Goal: Task Accomplishment & Management: Use online tool/utility

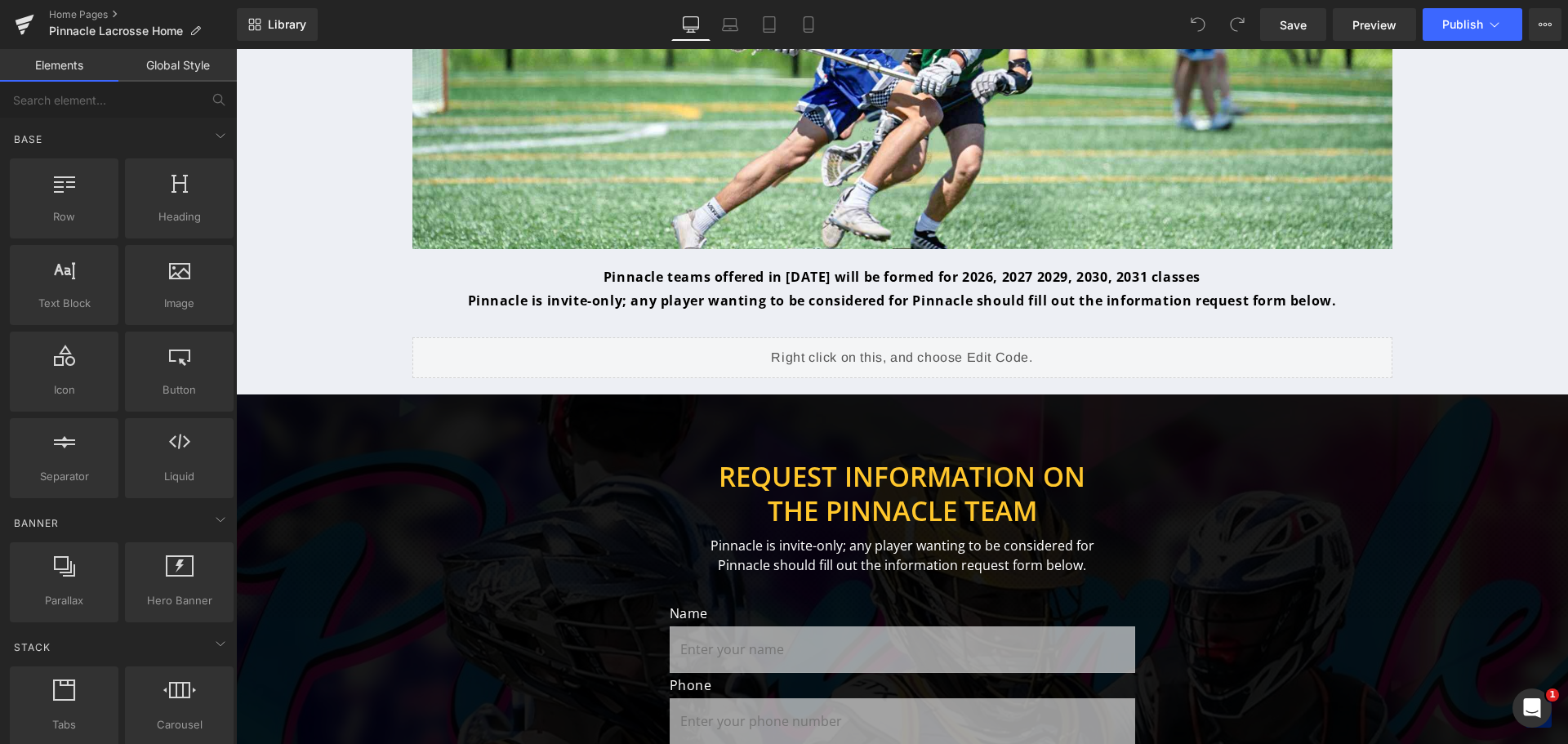
scroll to position [1296, 0]
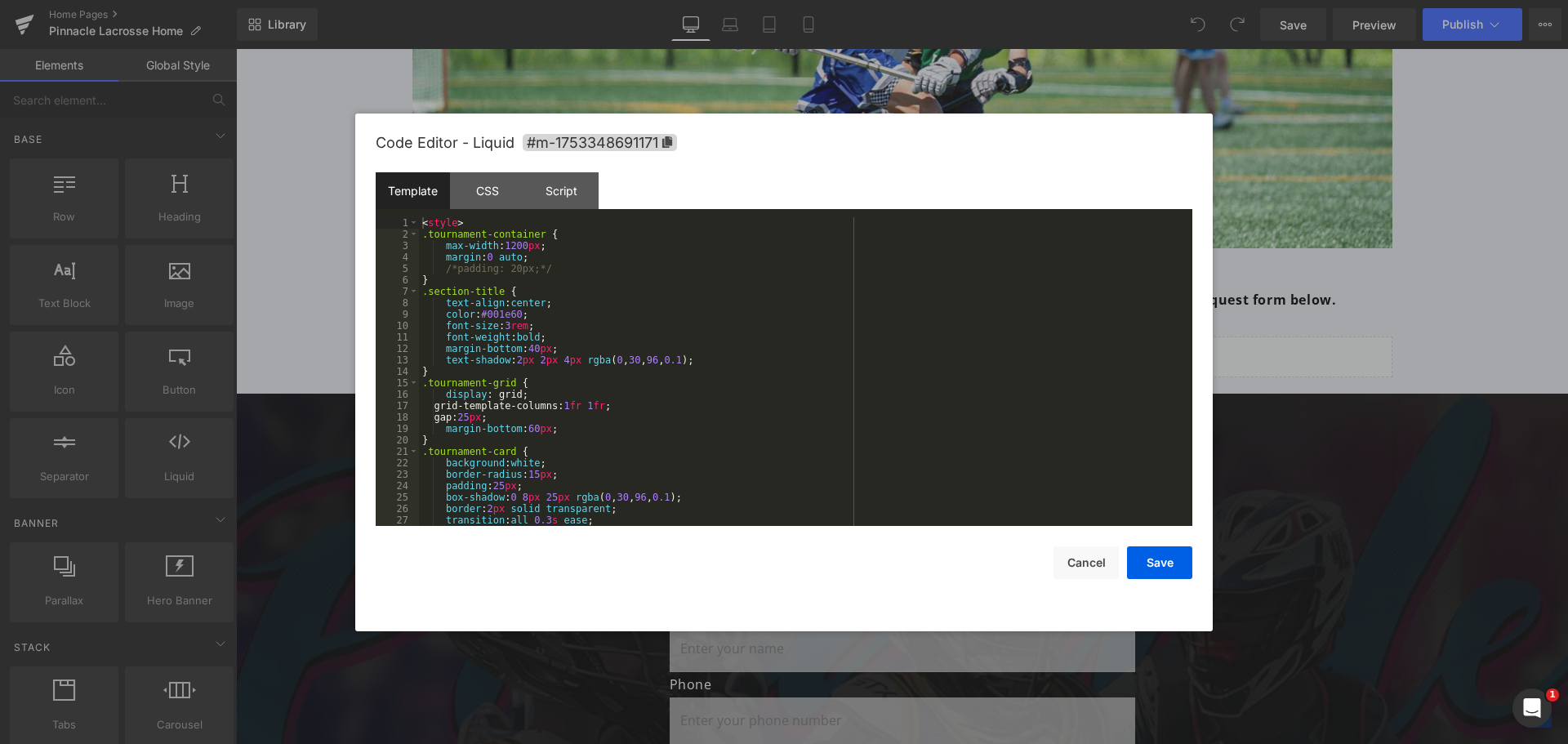
click at [777, 0] on div "You are previewing how the will restyle your page. You can not edit Elements in…" at bounding box center [784, 0] width 1568 height 0
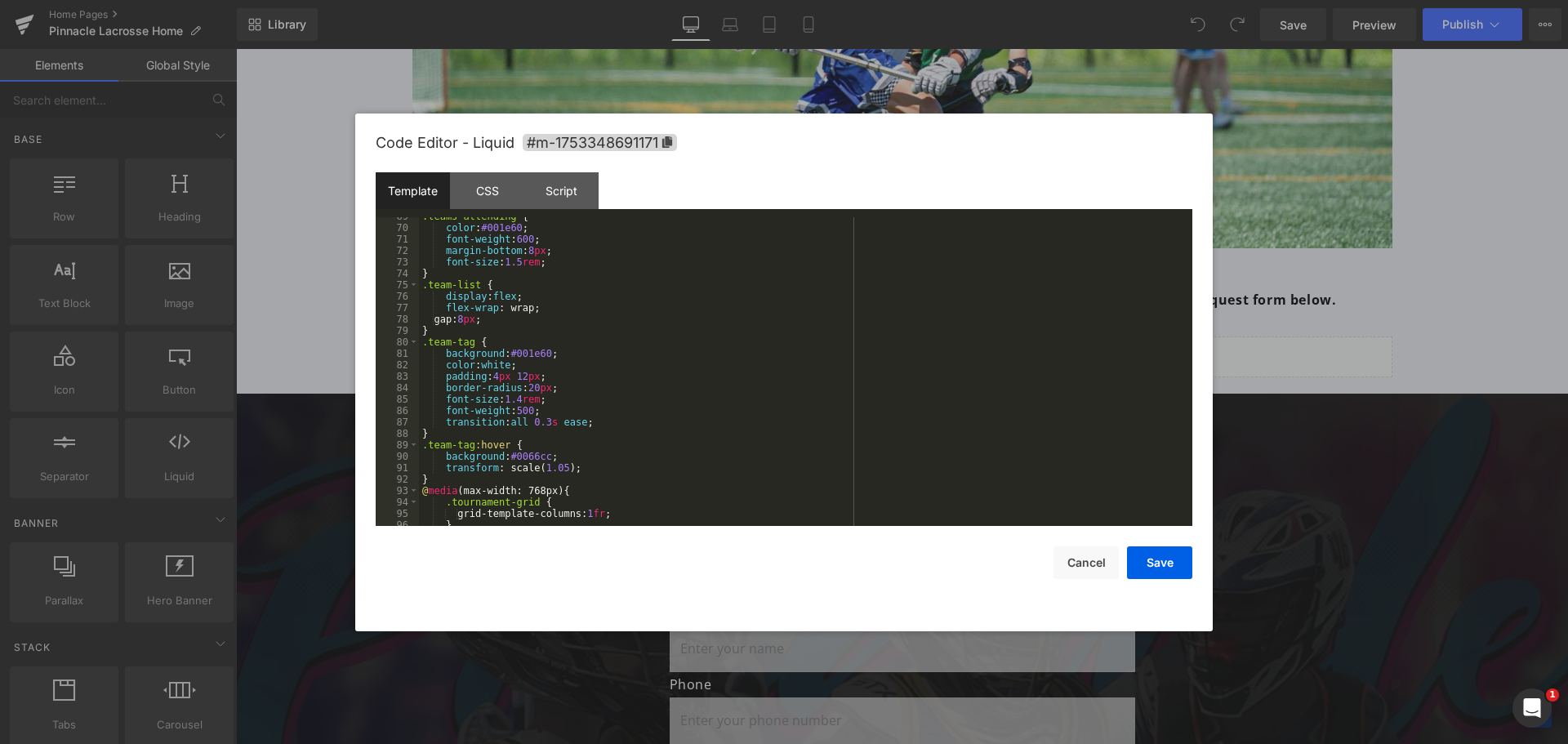
scroll to position [1029, 0]
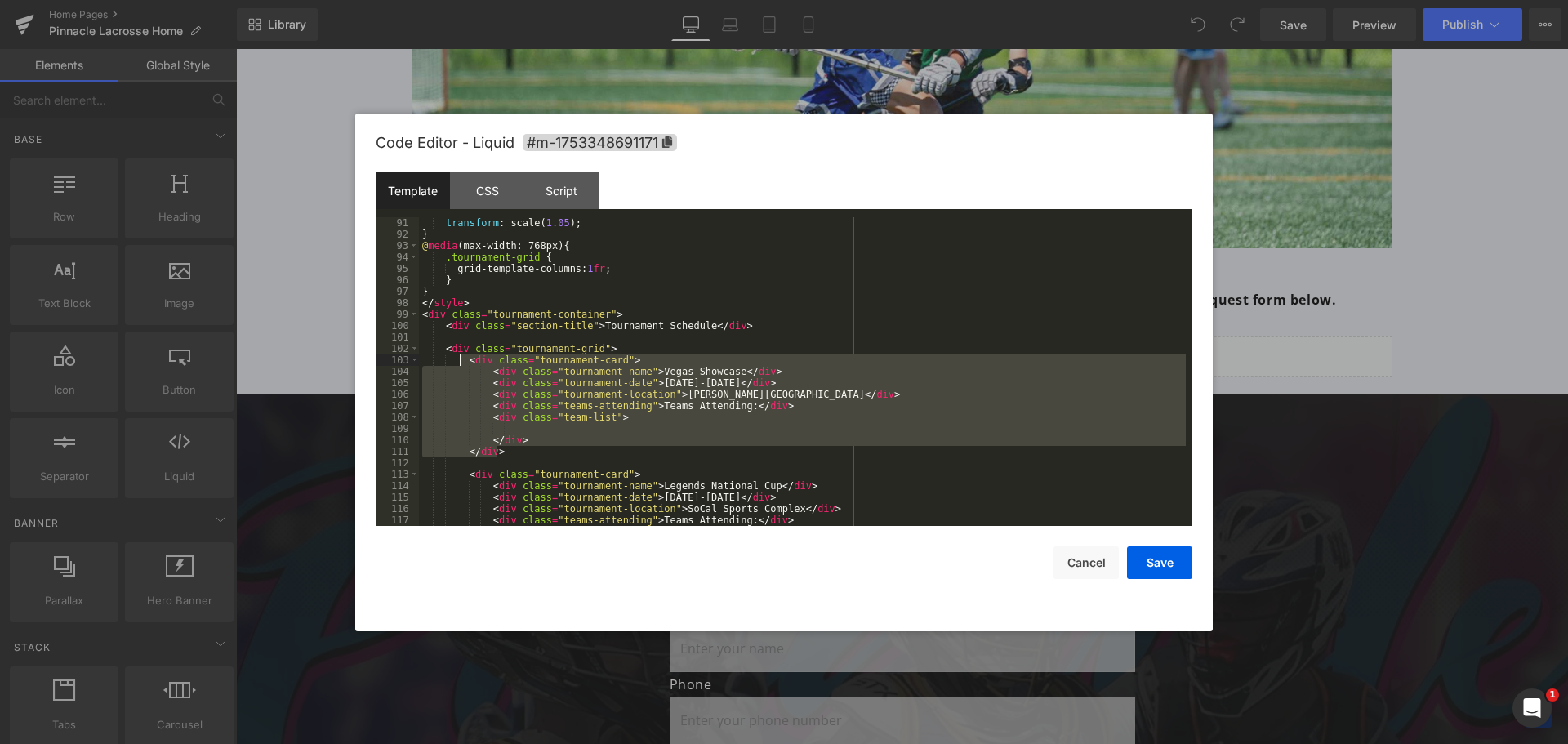
drag, startPoint x: 498, startPoint y: 447, endPoint x: 462, endPoint y: 364, distance: 90.5
click at [462, 364] on div "transform : scale( 1.05 ); } @ media (max-width: 768px) { .tournament-grid { gr…" at bounding box center [802, 382] width 767 height 331
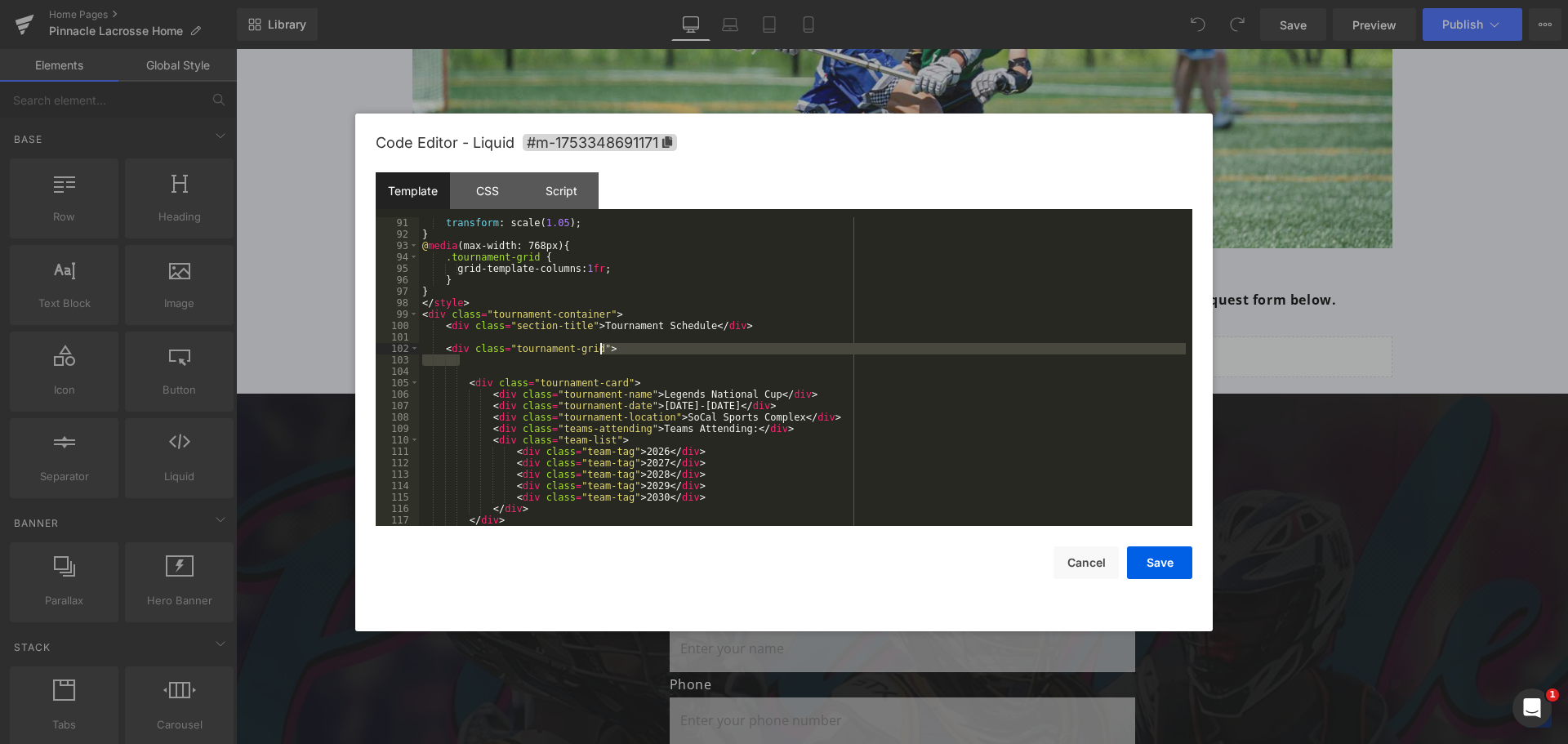
drag, startPoint x: 512, startPoint y: 365, endPoint x: 606, endPoint y: 346, distance: 95.9
click at [606, 346] on div "transform : scale( 1.05 ); } @ media (max-width: 768px) { .tournament-grid { gr…" at bounding box center [802, 382] width 767 height 331
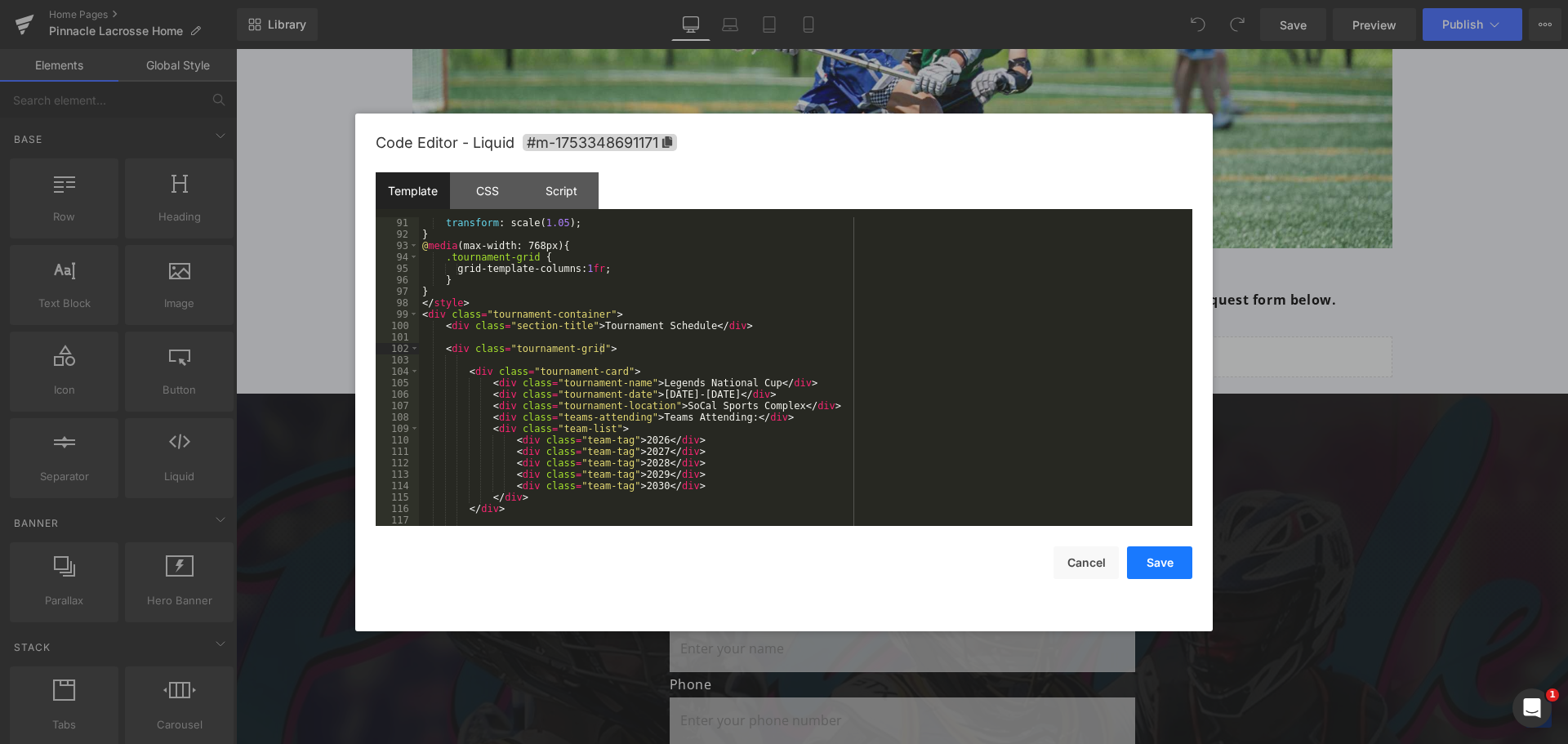
click at [1155, 556] on button "Save" at bounding box center [1160, 562] width 66 height 33
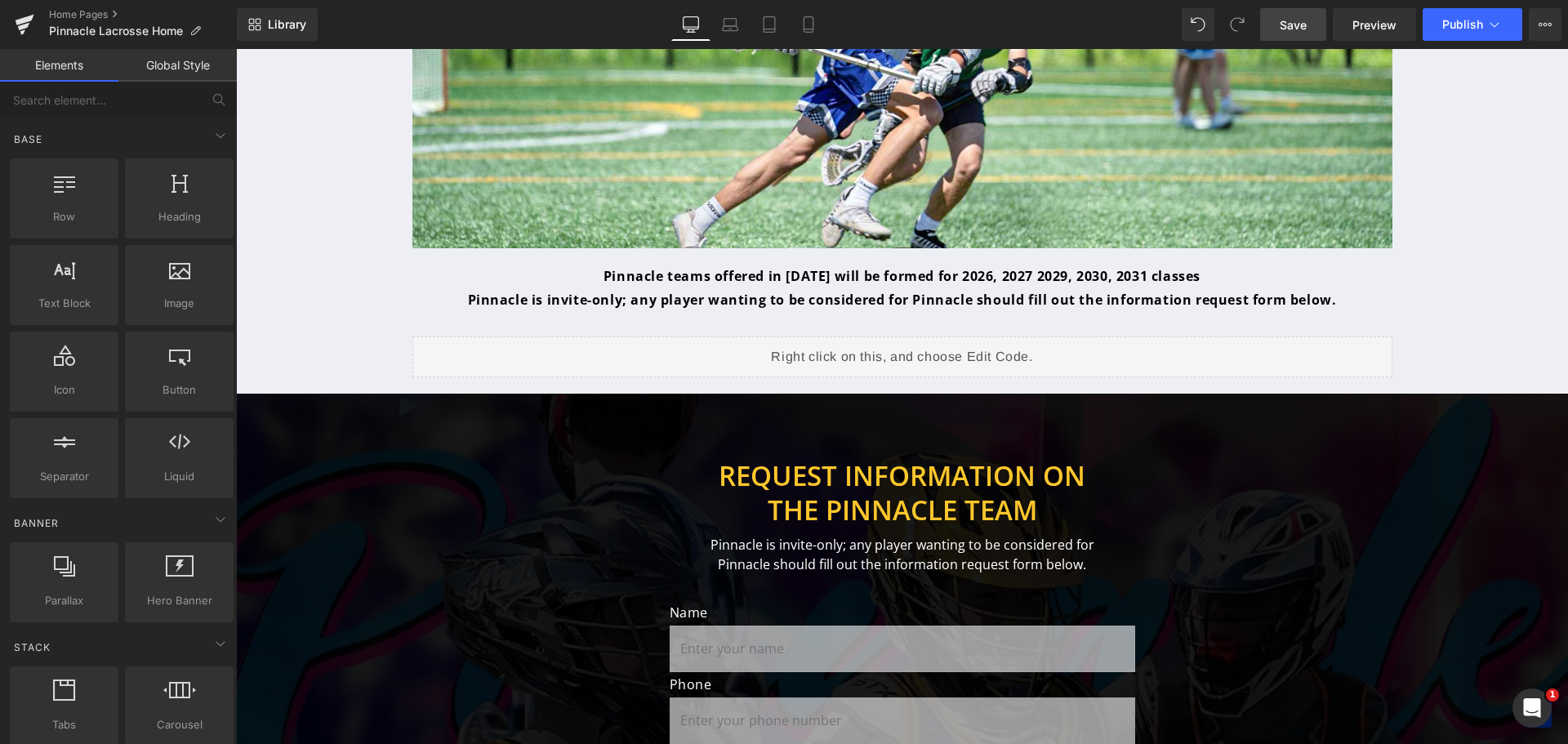
click at [1293, 21] on span "Save" at bounding box center [1293, 25] width 27 height 17
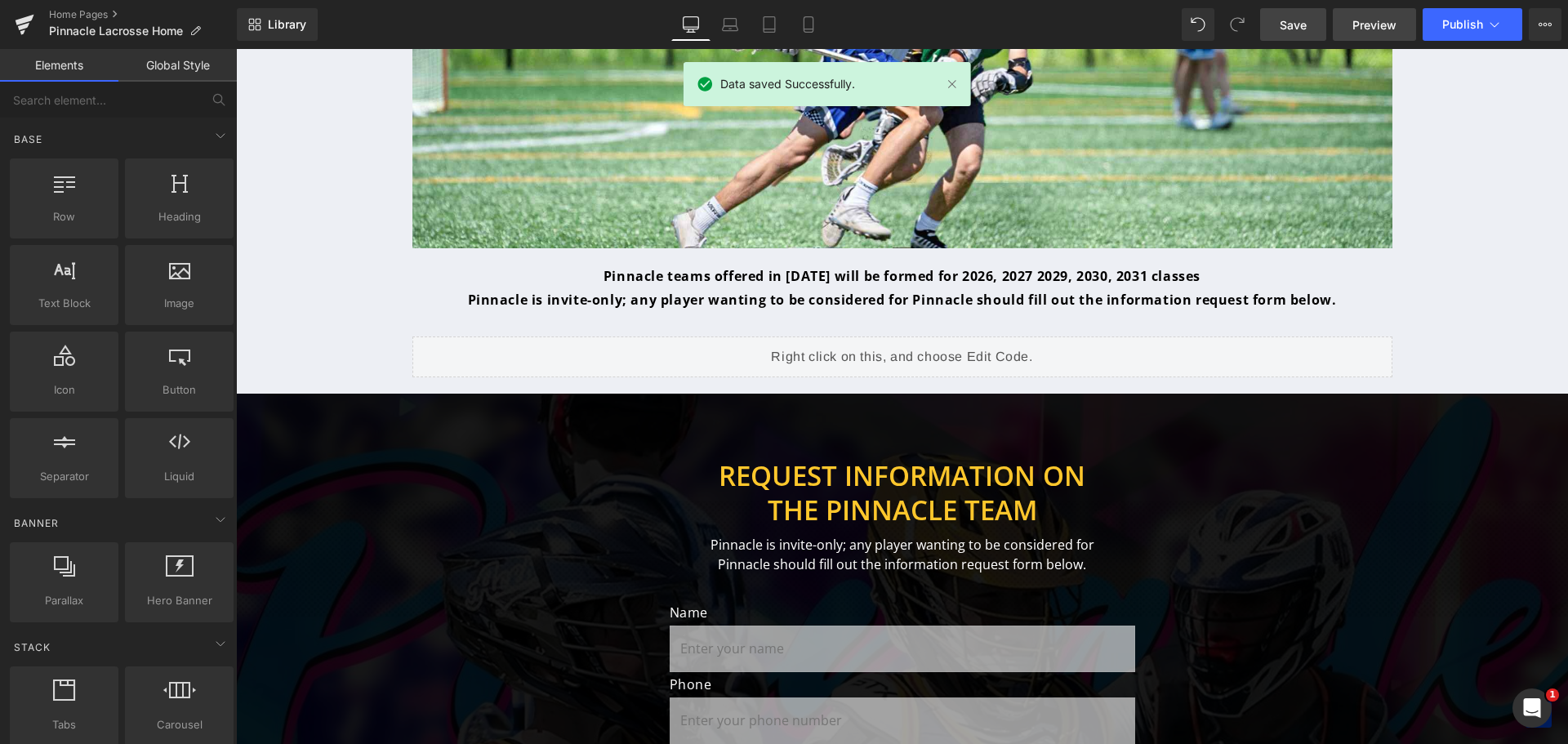
click at [1367, 16] on span "Preview" at bounding box center [1374, 25] width 44 height 17
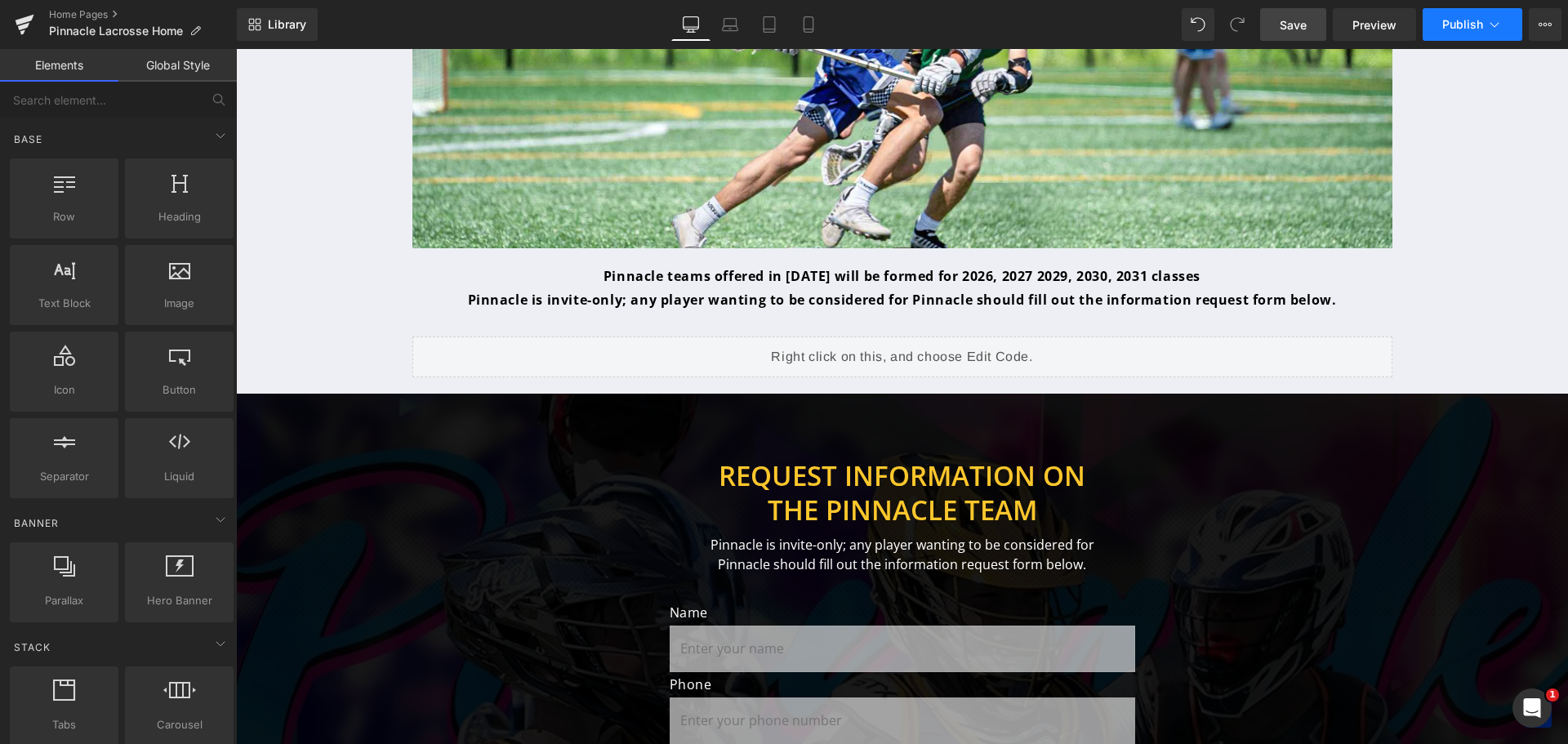
click at [1452, 22] on span "Publish" at bounding box center [1462, 24] width 41 height 13
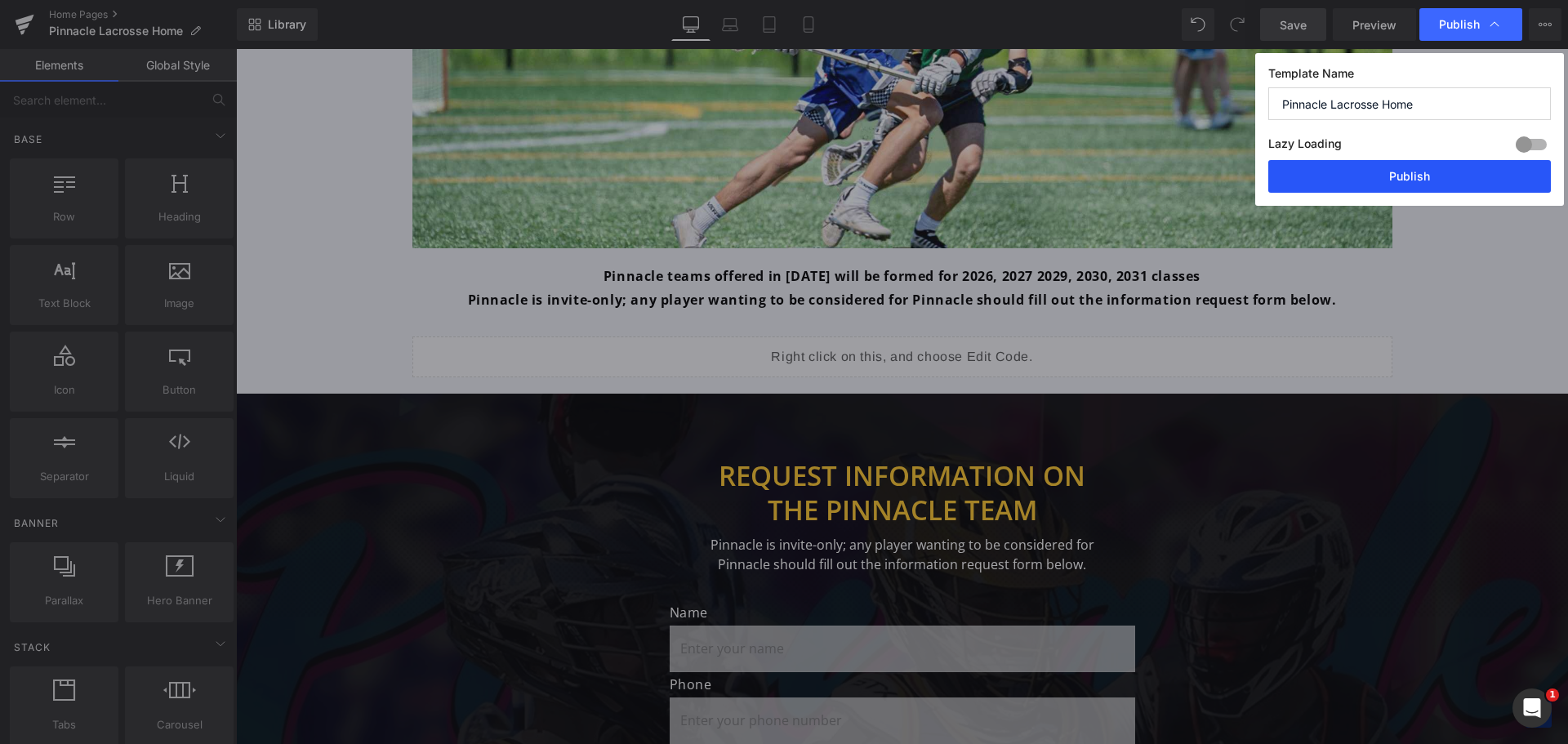
click at [1352, 187] on button "Publish" at bounding box center [1410, 176] width 283 height 33
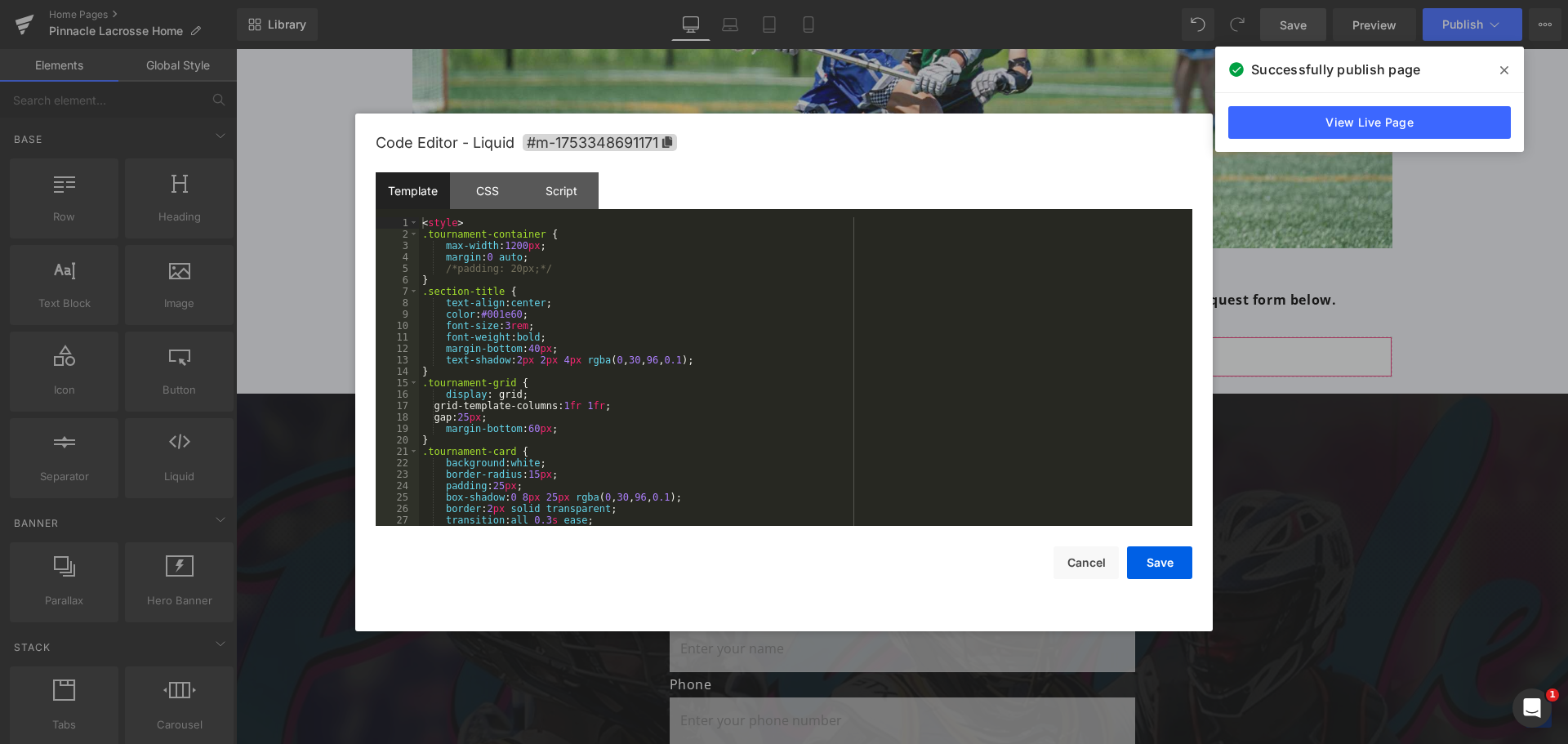
click at [1002, 0] on div "You are previewing how the will restyle your page. You can not edit Elements in…" at bounding box center [784, 0] width 1568 height 0
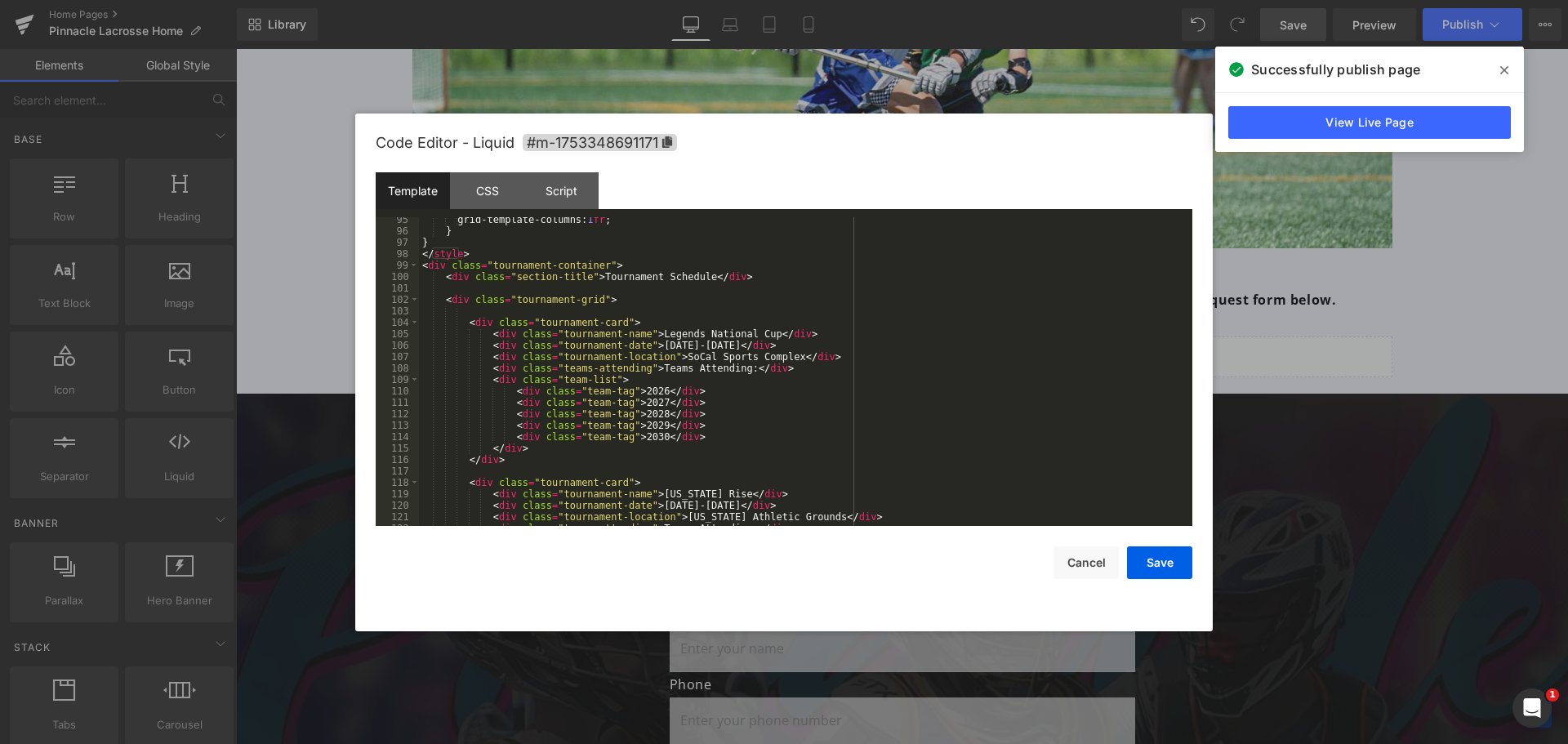
scroll to position [1078, 0]
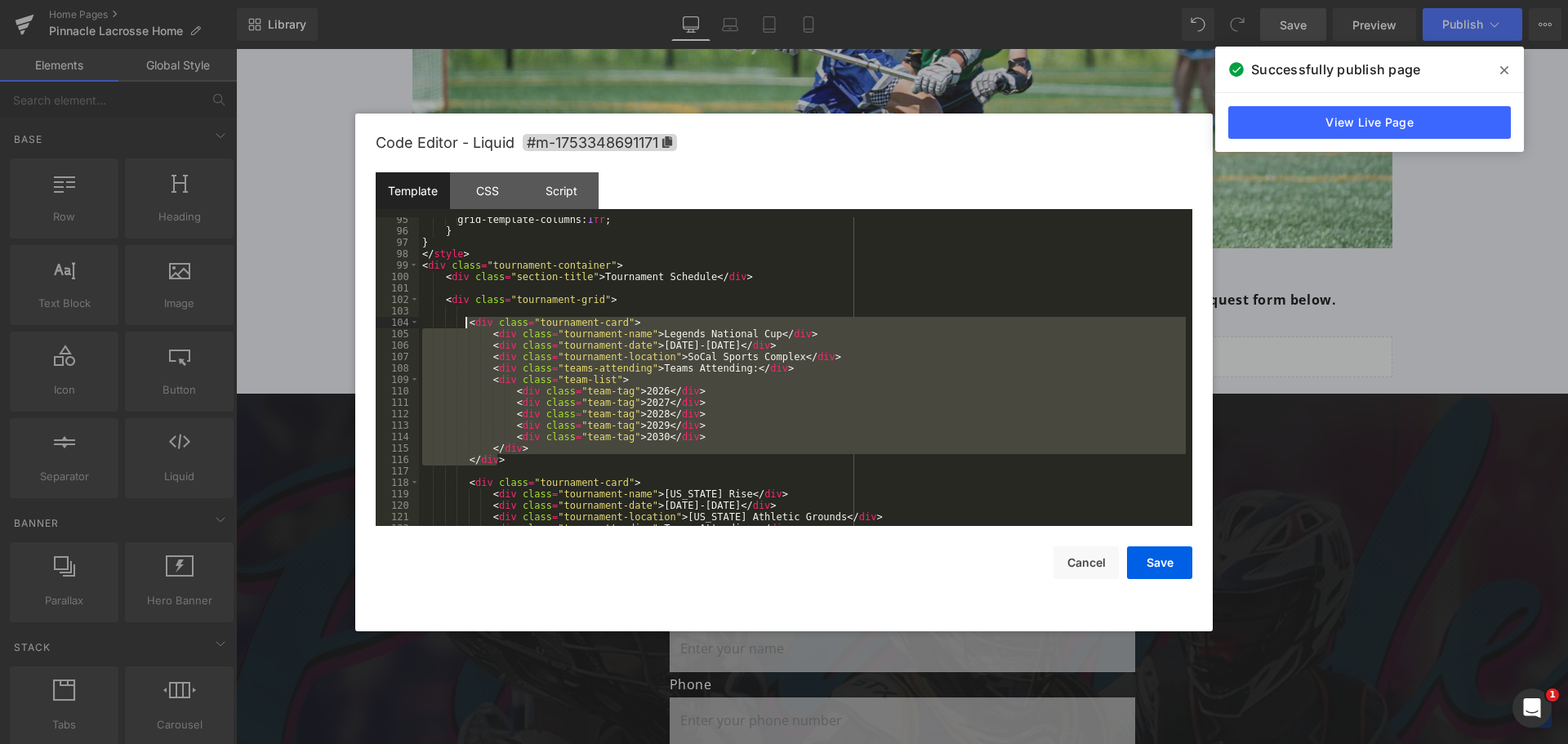
drag, startPoint x: 503, startPoint y: 459, endPoint x: 468, endPoint y: 325, distance: 138.5
click at [468, 325] on div "grid-template-columns: 1 fr ; } } </ style > < div class = "tournament-containe…" at bounding box center [802, 379] width 767 height 331
click at [474, 307] on div "grid-template-columns: 1 fr ; } } </ style > < div class = "tournament-containe…" at bounding box center [802, 379] width 767 height 331
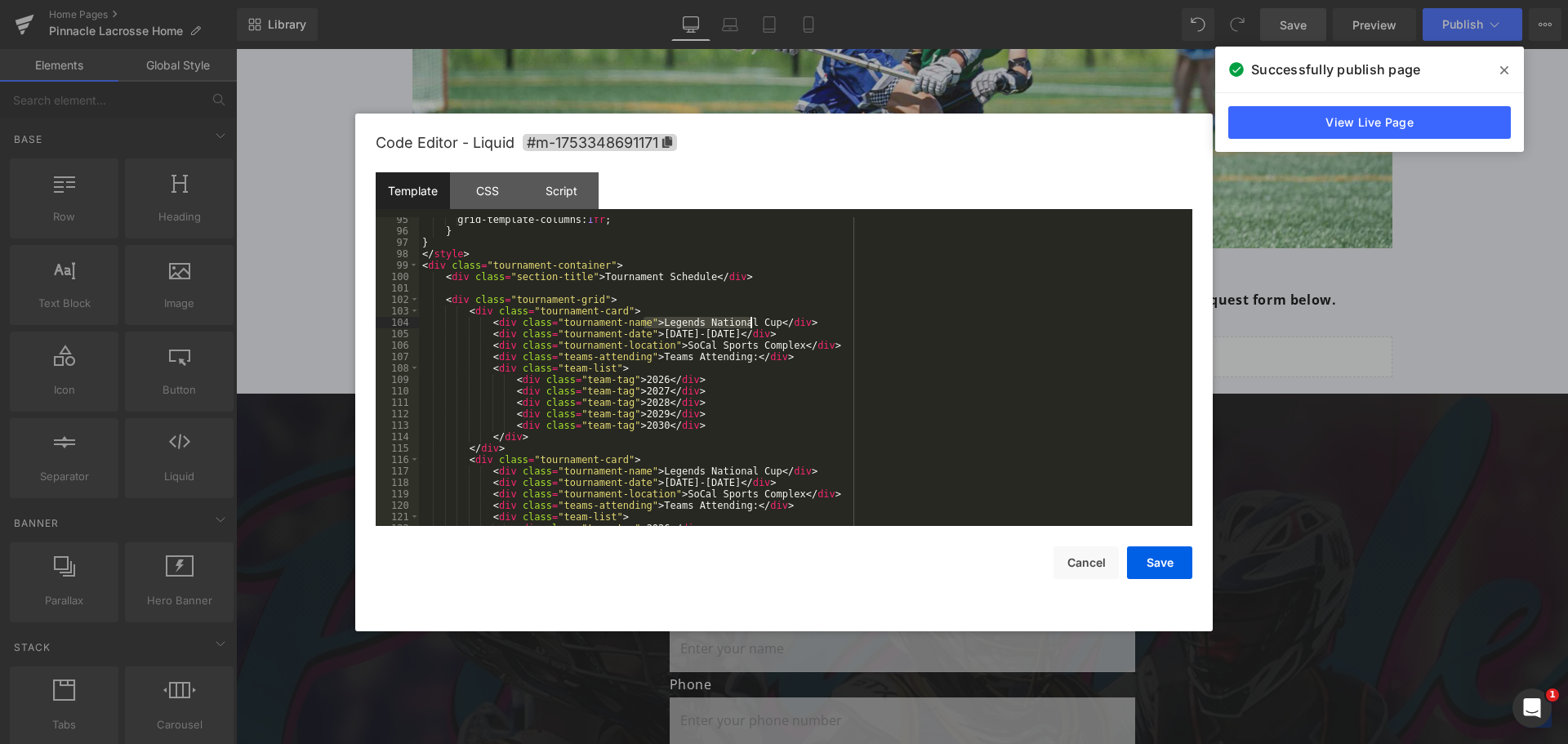
drag, startPoint x: 644, startPoint y: 319, endPoint x: 750, endPoint y: 319, distance: 106.0
click at [750, 319] on div "grid-template-columns: 1 fr ; } } </ style > < div class = "tournament-containe…" at bounding box center [802, 379] width 767 height 331
drag, startPoint x: 642, startPoint y: 331, endPoint x: 678, endPoint y: 328, distance: 36.1
click at [678, 328] on div "grid-template-columns: 1 fr ; } } </ style > < div class = "tournament-containe…" at bounding box center [802, 379] width 767 height 331
drag, startPoint x: 665, startPoint y: 347, endPoint x: 770, endPoint y: 342, distance: 105.1
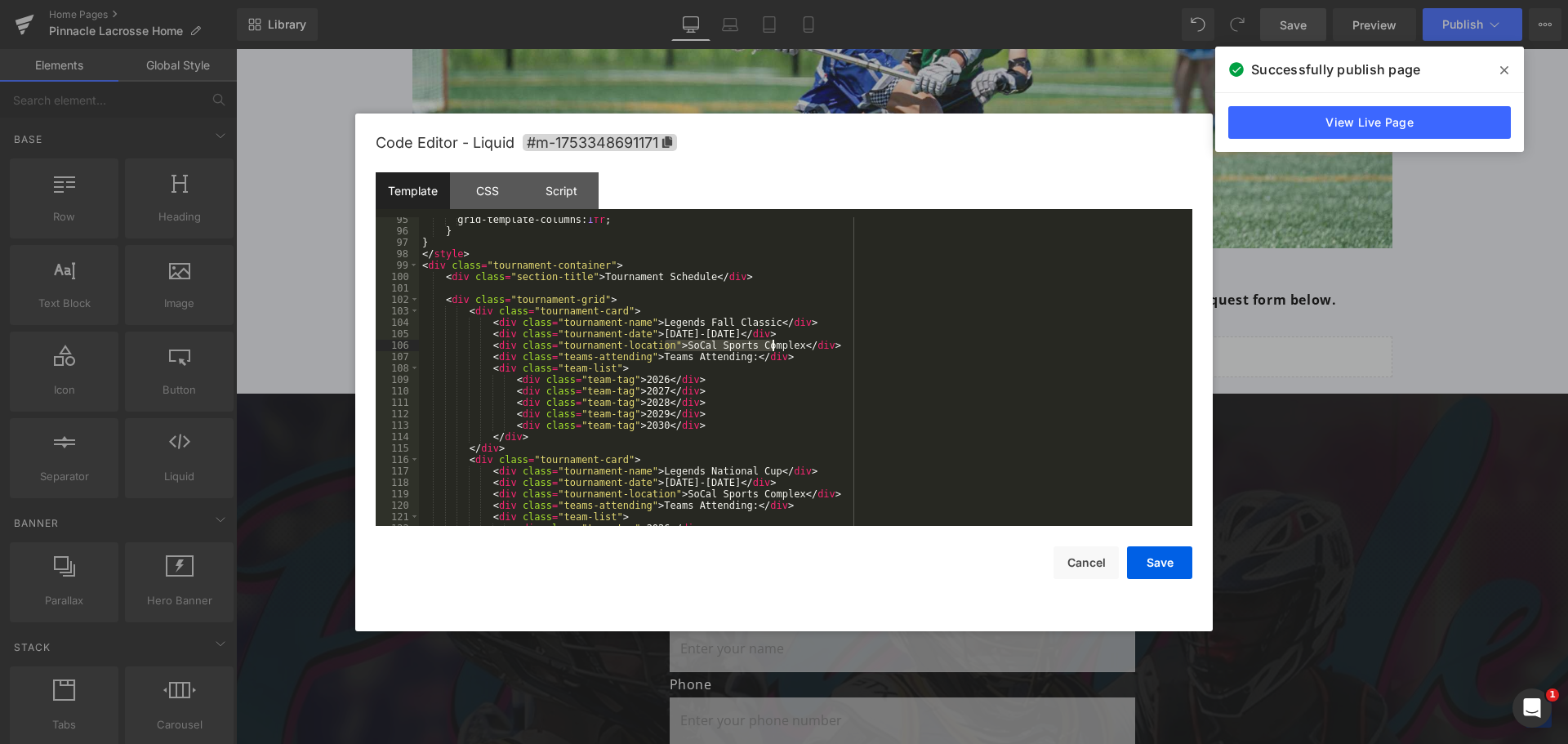
click at [770, 342] on div "grid-template-columns: 1 fr ; } } </ style > < div class = "tournament-containe…" at bounding box center [802, 379] width 767 height 331
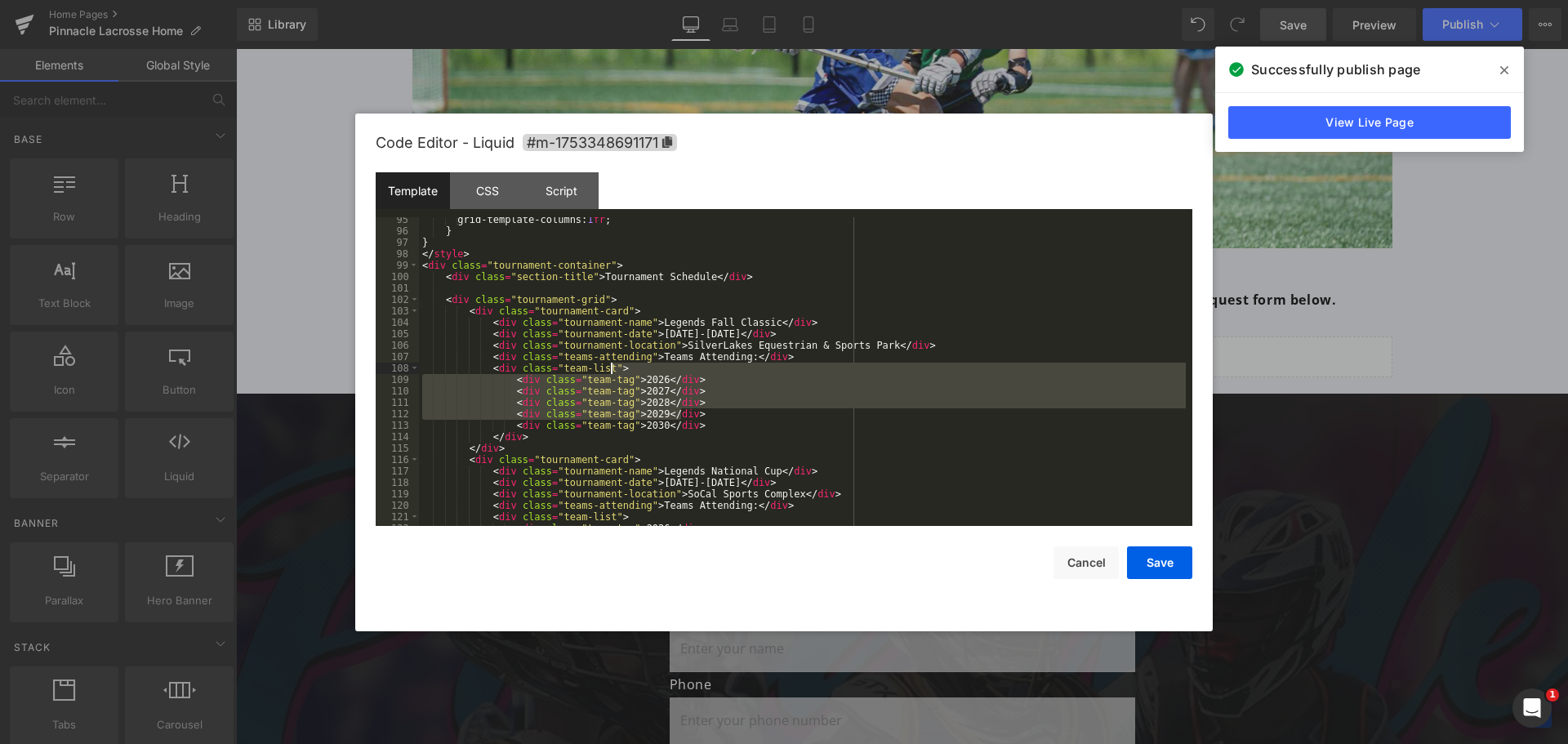
drag, startPoint x: 684, startPoint y: 414, endPoint x: 646, endPoint y: 372, distance: 56.6
click at [646, 372] on div "grid-template-columns: 1 fr ; } } </ style > < div class = "tournament-containe…" at bounding box center [802, 379] width 767 height 331
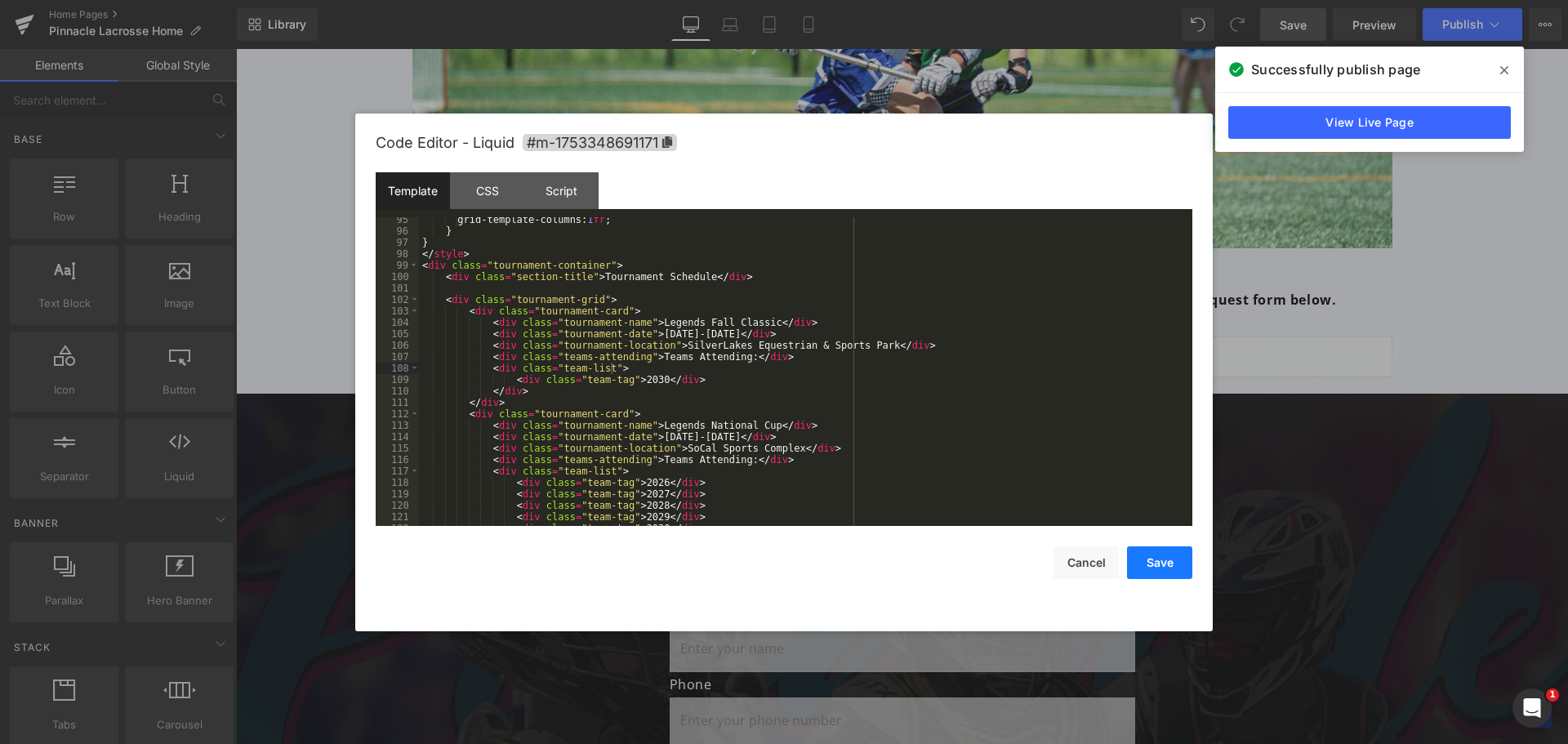
click at [1150, 548] on button "Save" at bounding box center [1160, 562] width 66 height 33
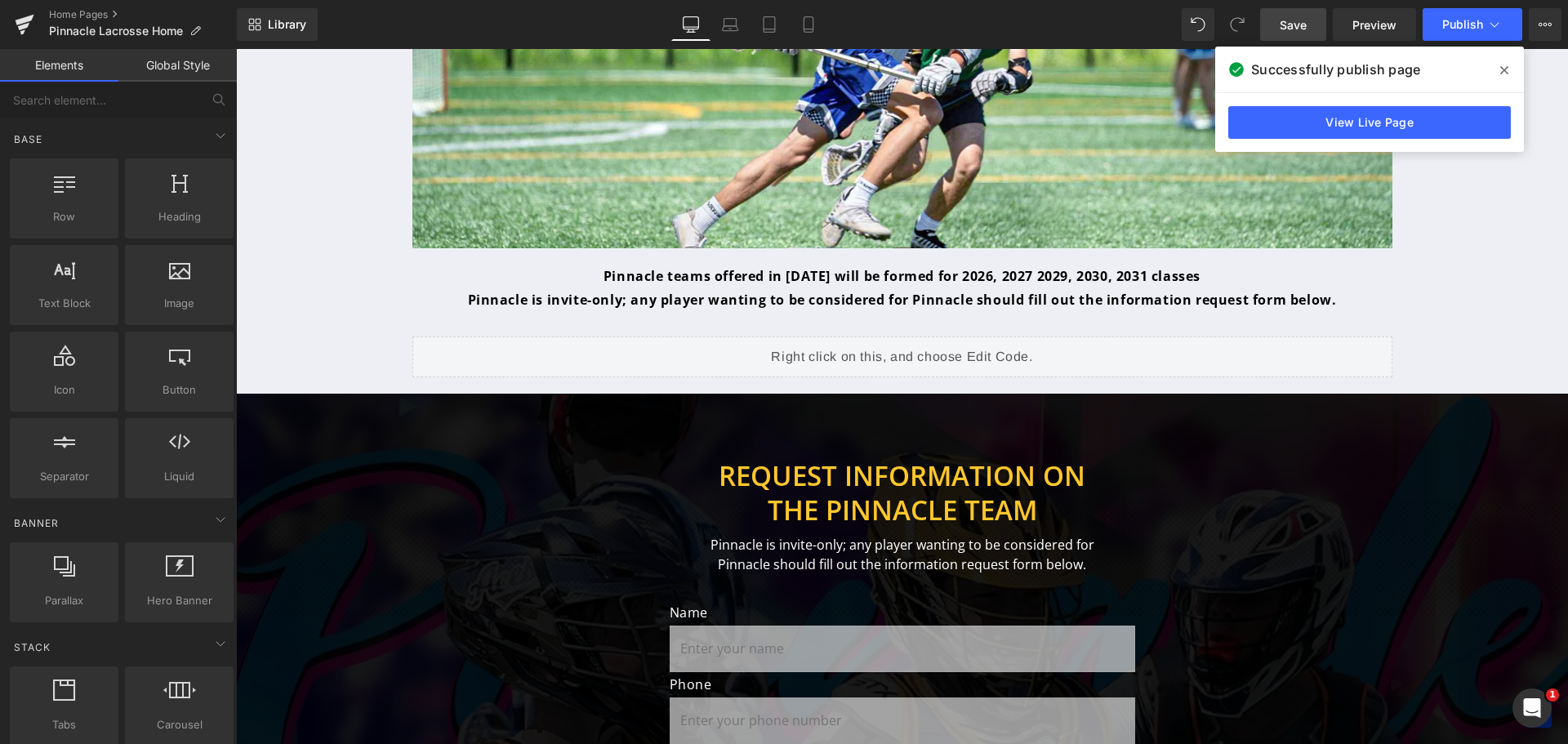
click at [1287, 16] on span "Save" at bounding box center [1293, 25] width 27 height 17
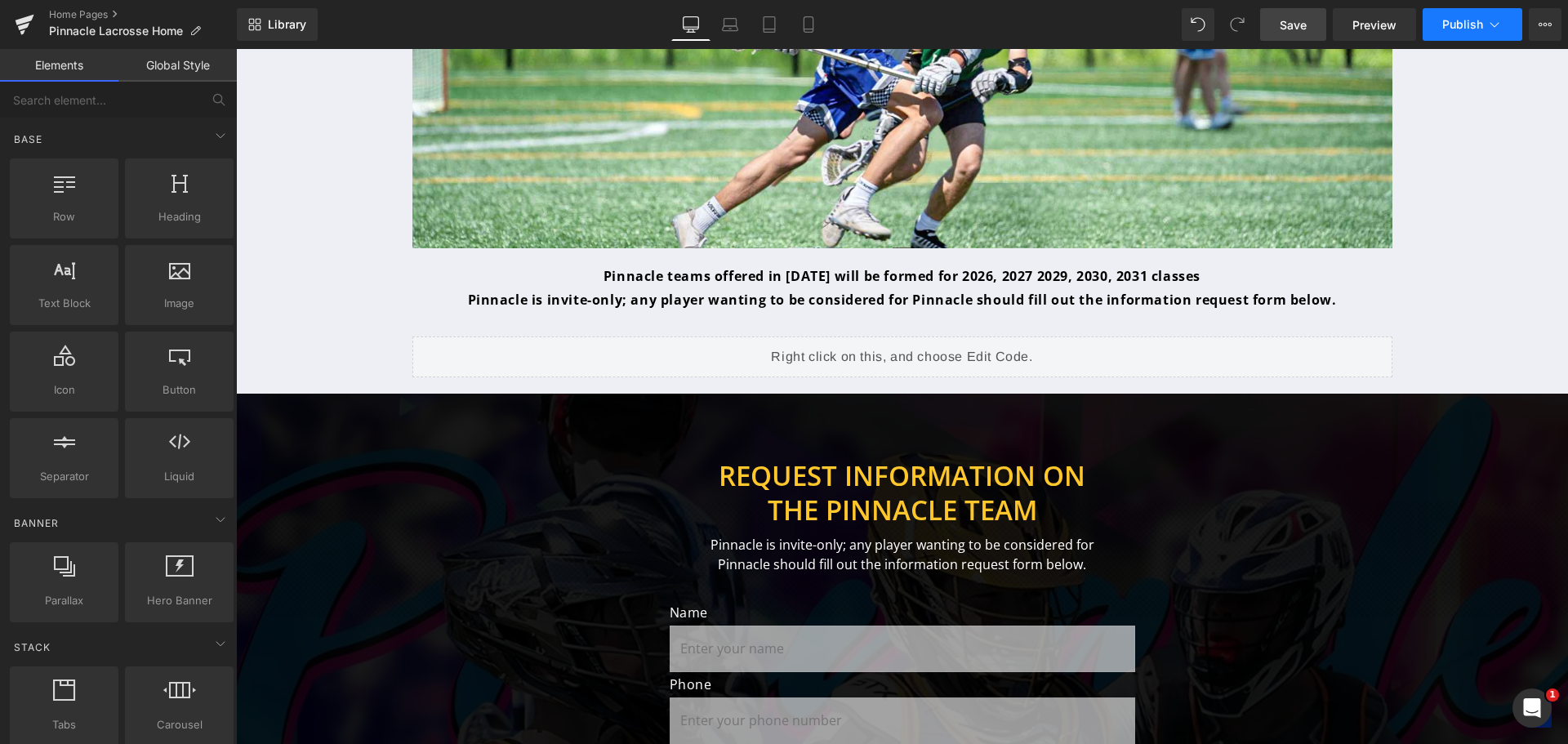
click at [1447, 22] on span "Publish" at bounding box center [1462, 24] width 41 height 13
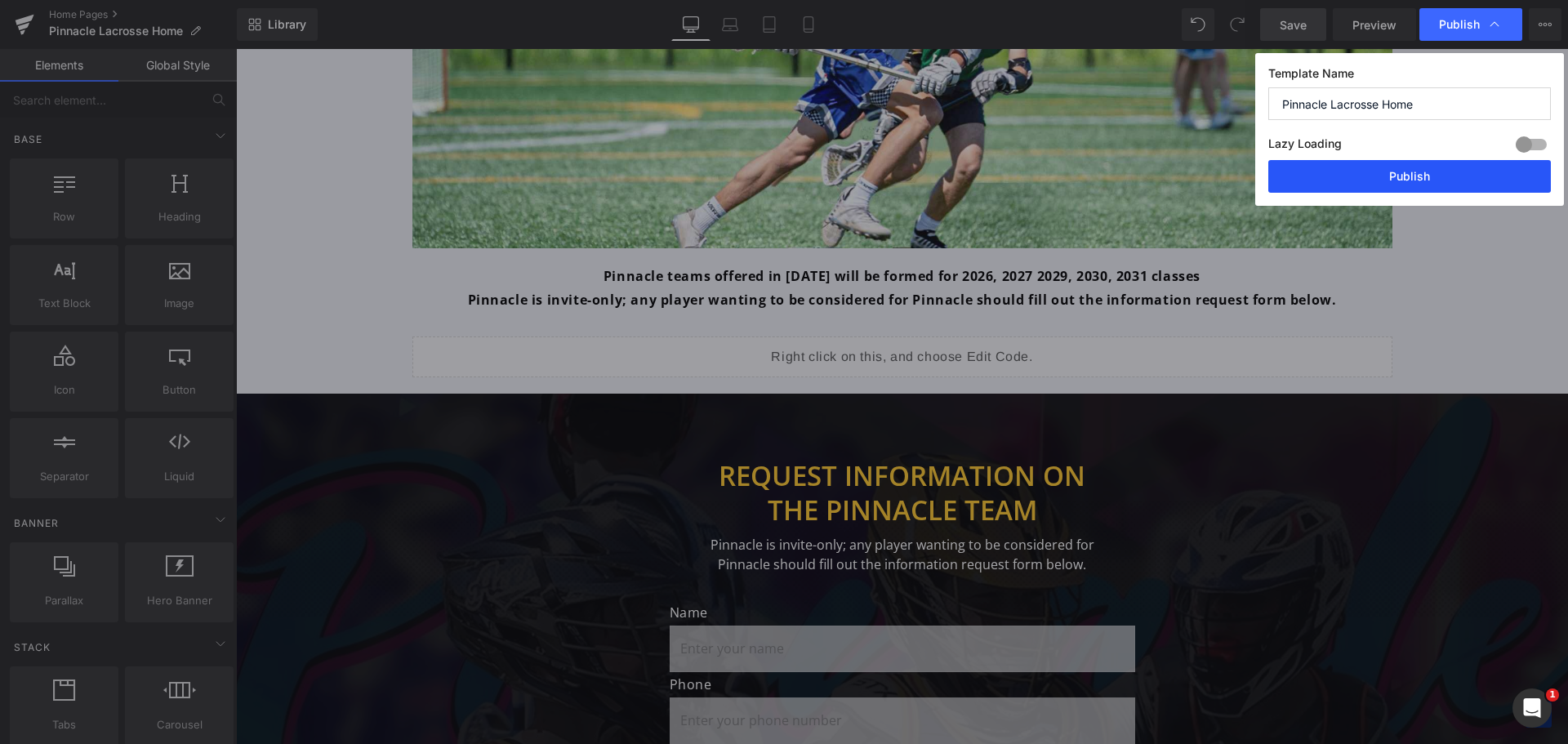
click at [1420, 179] on button "Publish" at bounding box center [1410, 176] width 283 height 33
